Goal: Navigation & Orientation: Find specific page/section

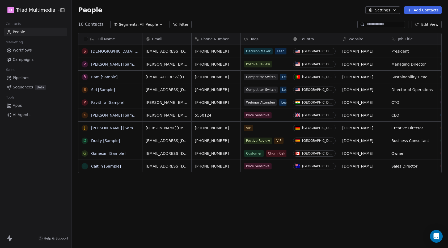
scroll to position [218, 376]
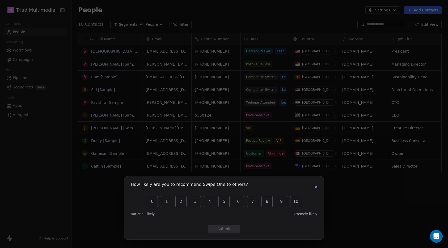
click at [318, 185] on icon "button" at bounding box center [316, 187] width 4 height 4
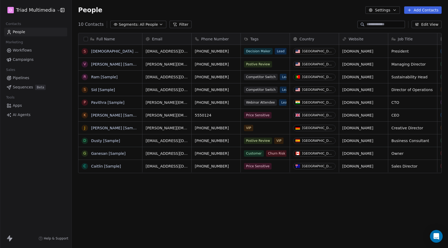
click at [378, 11] on button "Settings" at bounding box center [382, 9] width 34 height 7
click at [18, 12] on html "D Triad Multimedia Contacts People Marketing Workflows Campaigns Sales Pipeline…" at bounding box center [224, 124] width 448 height 248
click at [10, 238] on icon at bounding box center [10, 240] width 3 height 4
click at [10, 239] on icon at bounding box center [10, 240] width 3 height 4
click at [64, 237] on span "Help & Support" at bounding box center [56, 238] width 24 height 4
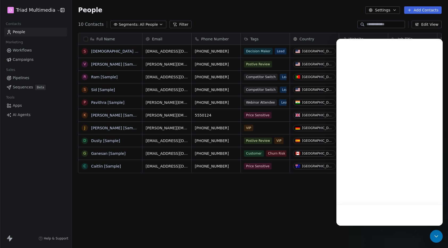
scroll to position [0, 0]
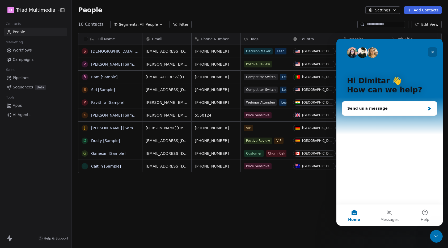
click at [430, 50] on icon "Close" at bounding box center [432, 52] width 4 height 4
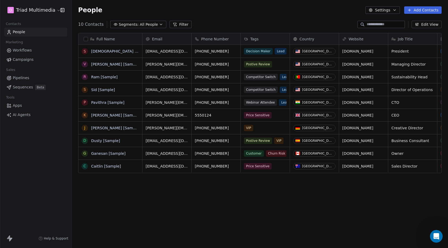
click at [23, 12] on html "D Triad Multimedia Contacts People Marketing Workflows Campaigns Sales Pipeline…" at bounding box center [224, 124] width 448 height 248
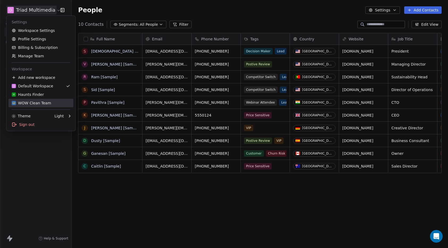
click at [53, 104] on div "WOW Clean Team" at bounding box center [41, 102] width 58 height 5
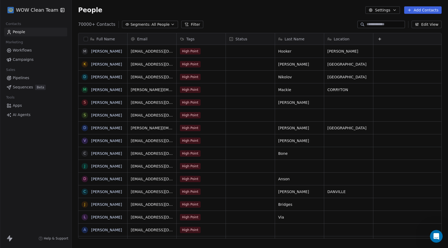
scroll to position [218, 376]
click at [439, 239] on div "Open Intercom Messenger" at bounding box center [436, 237] width 18 height 18
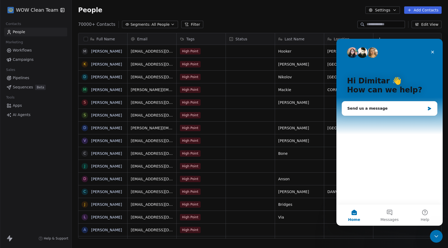
click at [439, 239] on div "Close Intercom Messenger" at bounding box center [436, 236] width 13 height 13
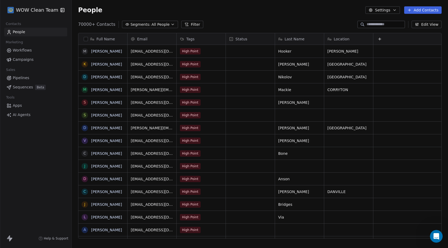
click at [28, 85] on span "Sequences" at bounding box center [23, 87] width 20 height 6
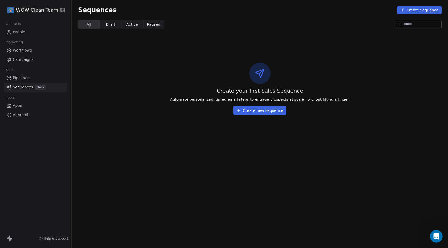
click at [18, 105] on span "Apps" at bounding box center [17, 106] width 9 height 6
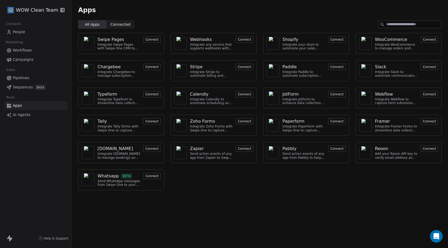
click at [34, 116] on link "AI Agents" at bounding box center [35, 114] width 63 height 9
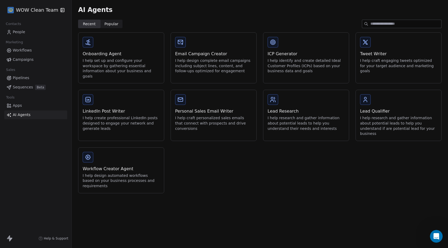
click at [45, 29] on link "People" at bounding box center [35, 32] width 63 height 9
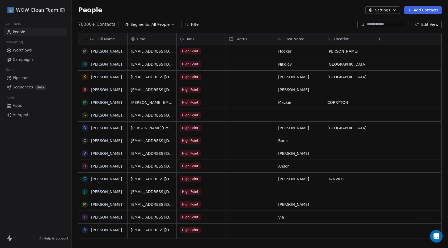
scroll to position [0, 1]
click at [32, 58] on span "Campaigns" at bounding box center [23, 60] width 21 height 6
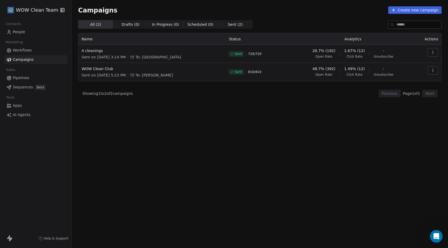
click at [94, 54] on span "Sent on [DATE] 3:14 PM" at bounding box center [104, 56] width 44 height 5
click at [93, 53] on span "4 cleanings" at bounding box center [152, 50] width 141 height 5
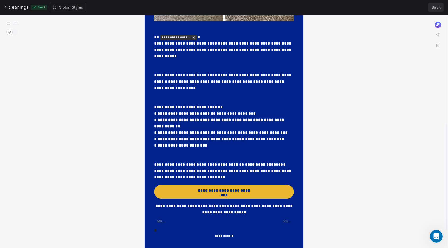
scroll to position [271, 0]
